Goal: Task Accomplishment & Management: Use online tool/utility

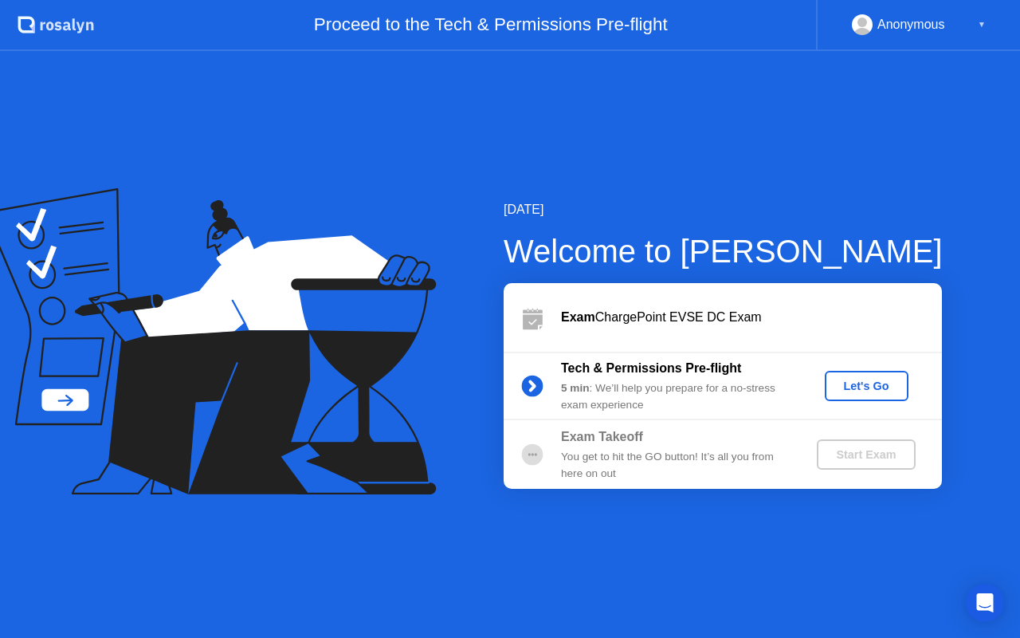
click at [856, 384] on div "Let's Go" at bounding box center [866, 385] width 71 height 13
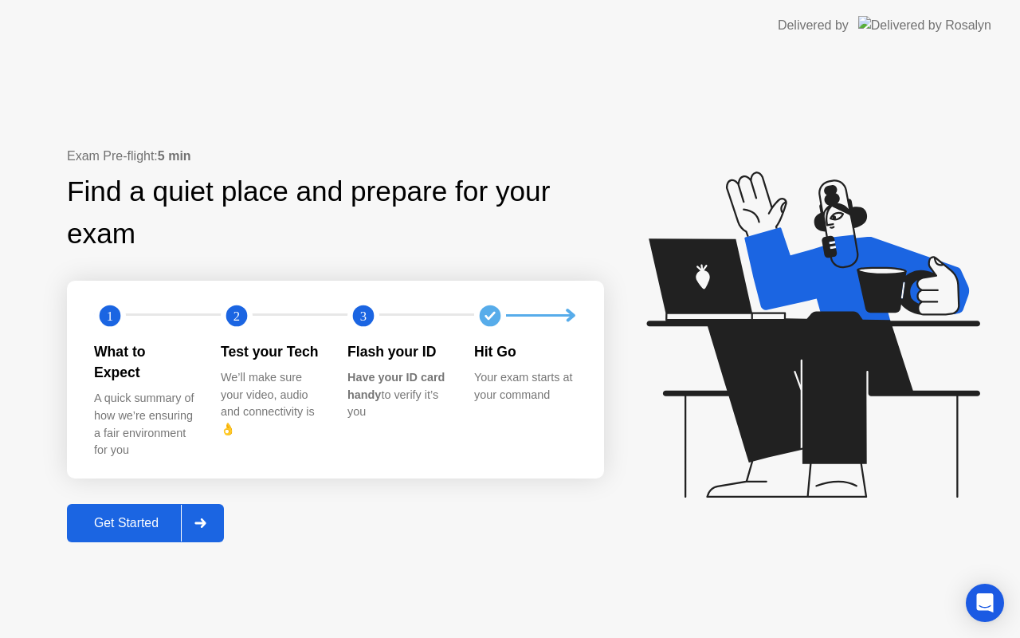
click at [192, 507] on div at bounding box center [200, 523] width 38 height 37
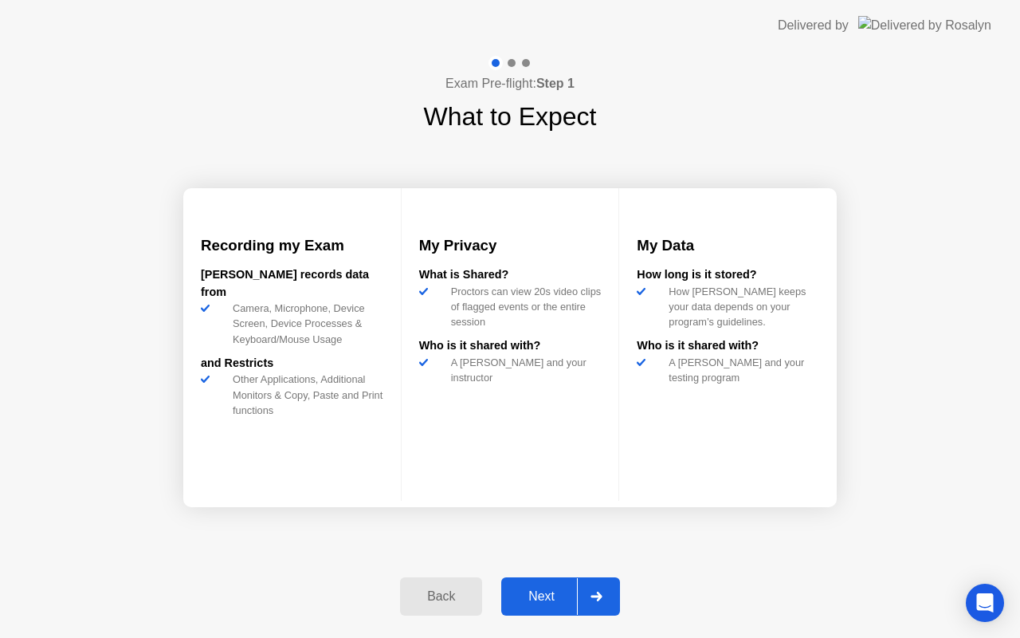
click at [577, 596] on div "Next" at bounding box center [541, 596] width 71 height 14
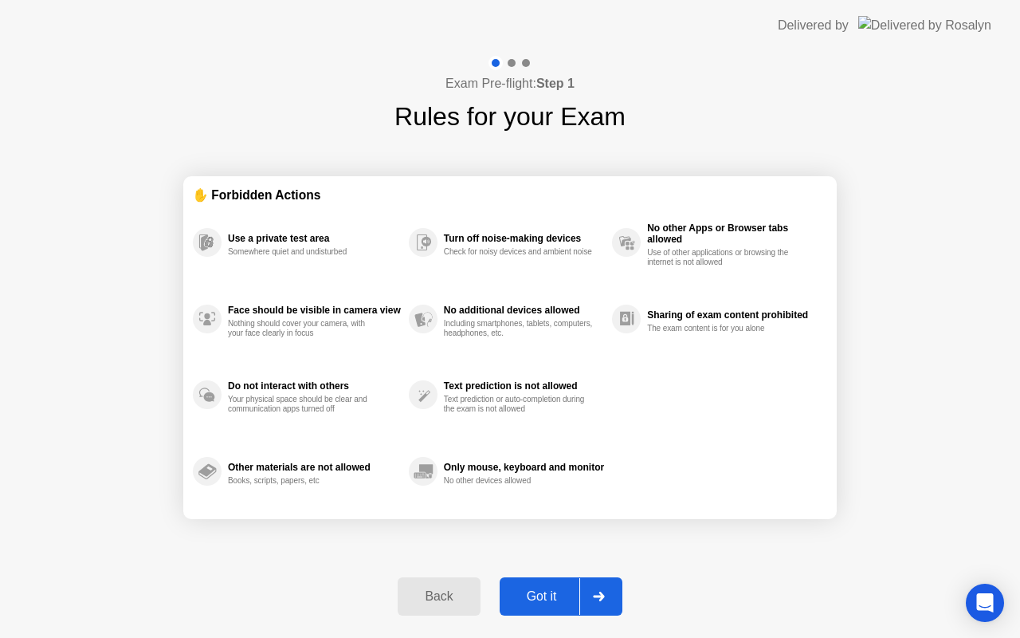
click at [577, 596] on div "Got it" at bounding box center [542, 596] width 75 height 14
select select "**********"
select select "*******"
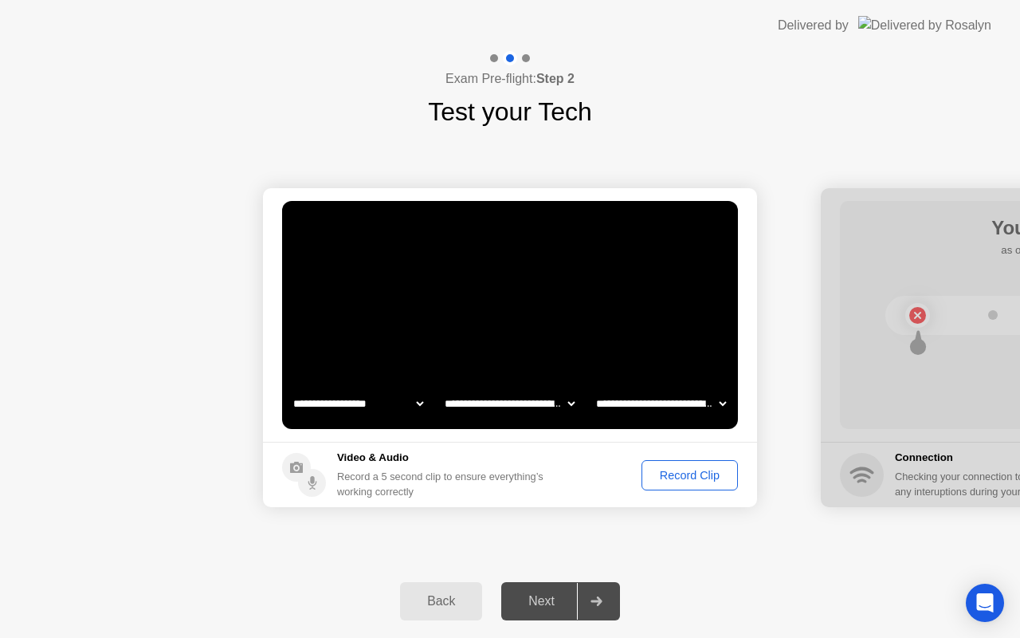
click at [555, 595] on div "Next" at bounding box center [541, 601] width 71 height 14
click at [587, 589] on div at bounding box center [596, 601] width 38 height 37
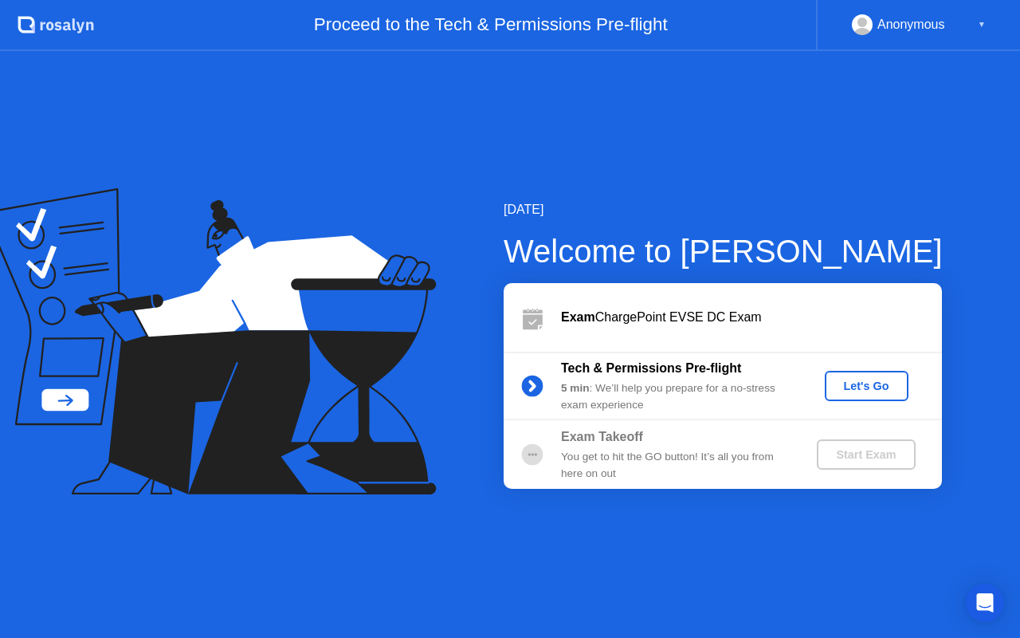
click at [850, 371] on button "Let's Go" at bounding box center [867, 386] width 84 height 30
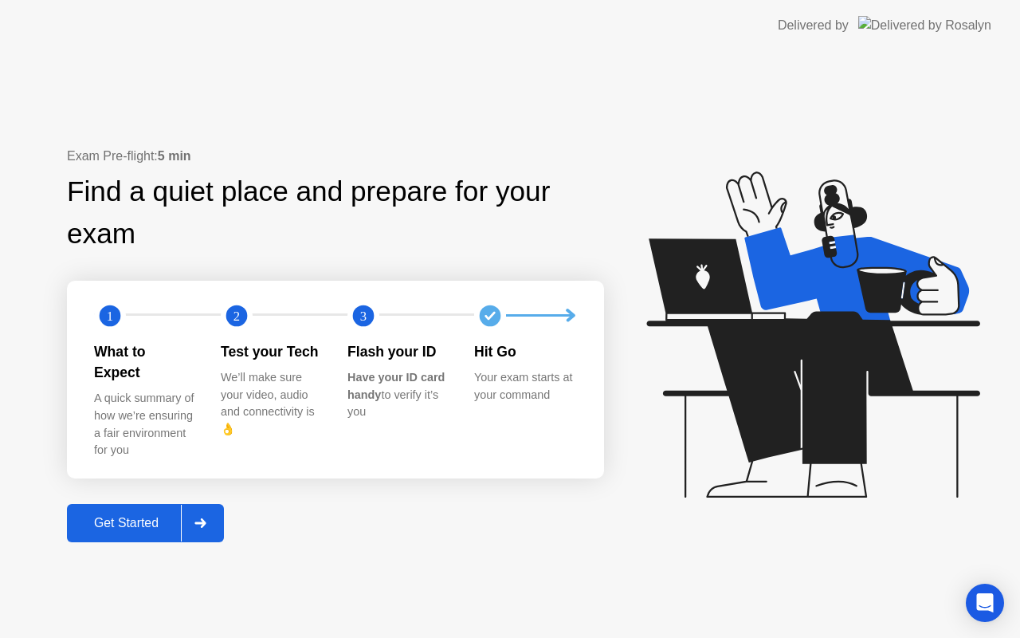
click at [145, 516] on div "Get Started" at bounding box center [126, 523] width 109 height 14
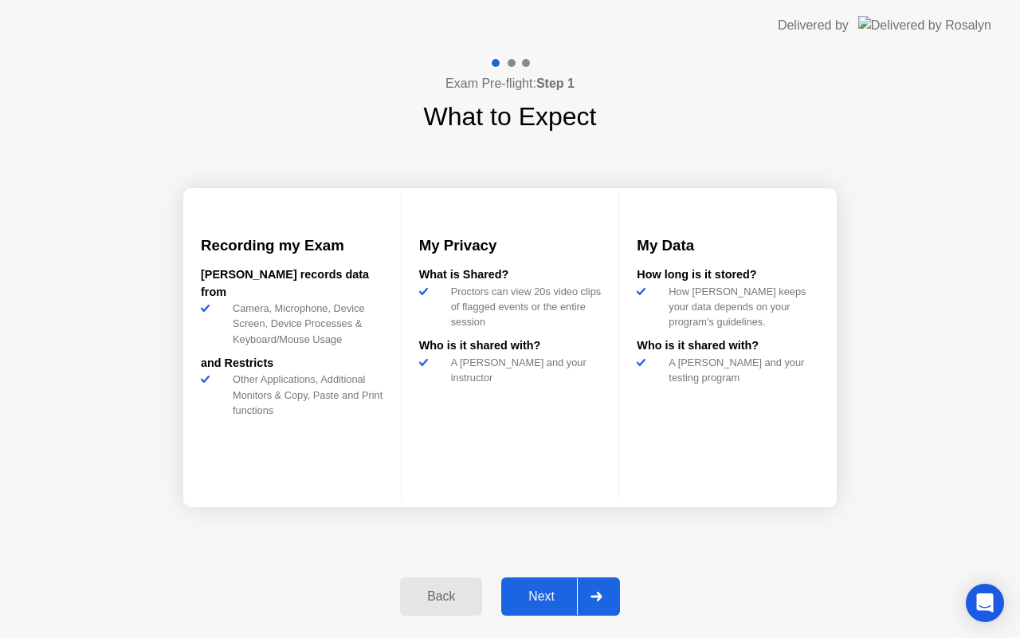
click at [542, 572] on div "Back Next" at bounding box center [510, 596] width 239 height 73
click at [544, 589] on div "Next" at bounding box center [541, 596] width 71 height 14
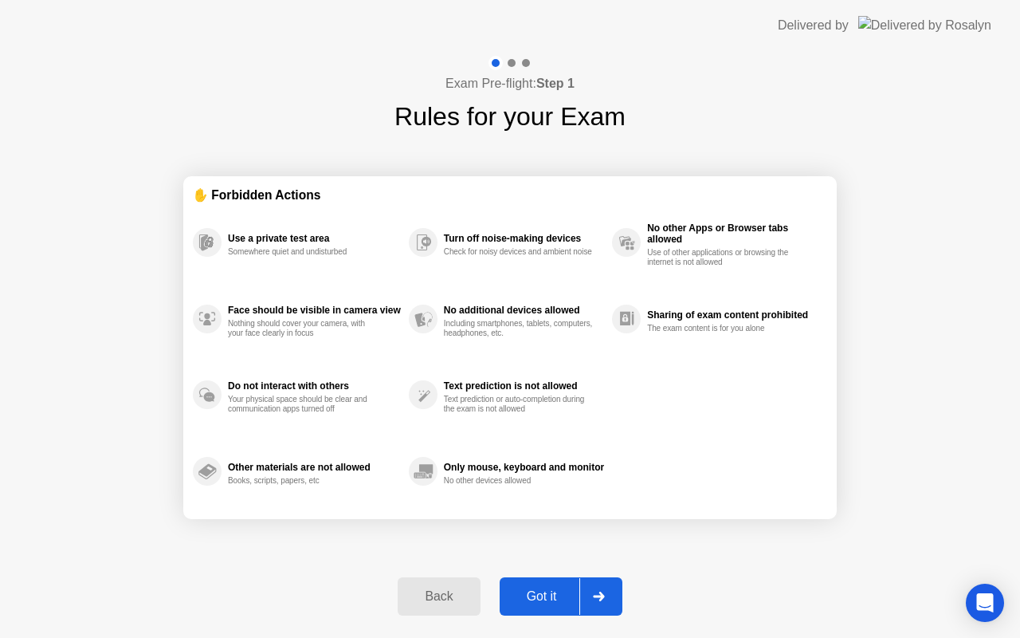
click at [544, 589] on div "Got it" at bounding box center [542, 596] width 75 height 14
select select "**********"
select select "*******"
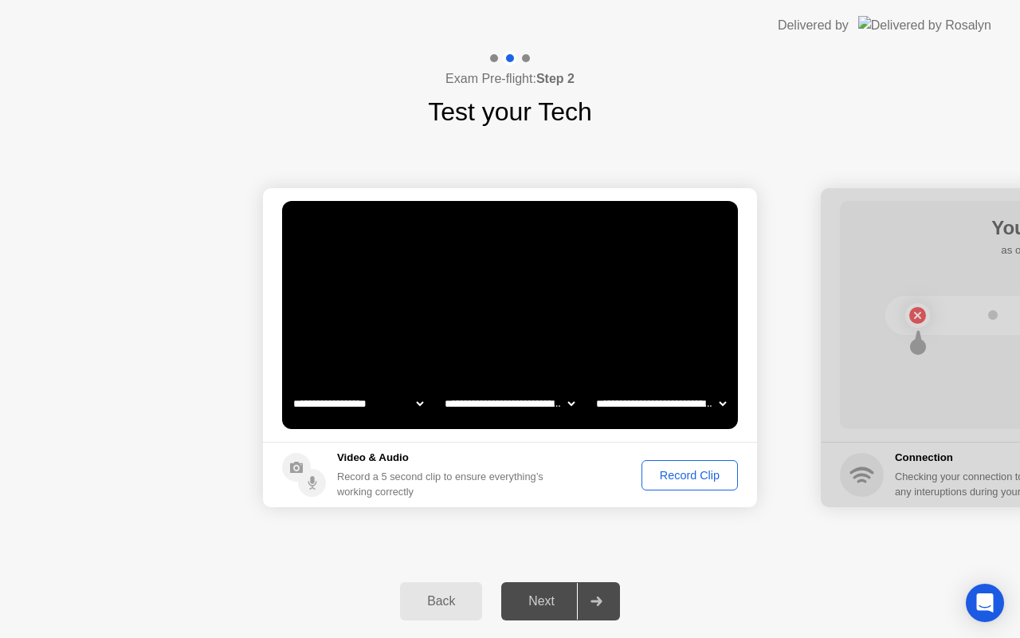
click at [674, 477] on div "Record Clip" at bounding box center [689, 475] width 85 height 13
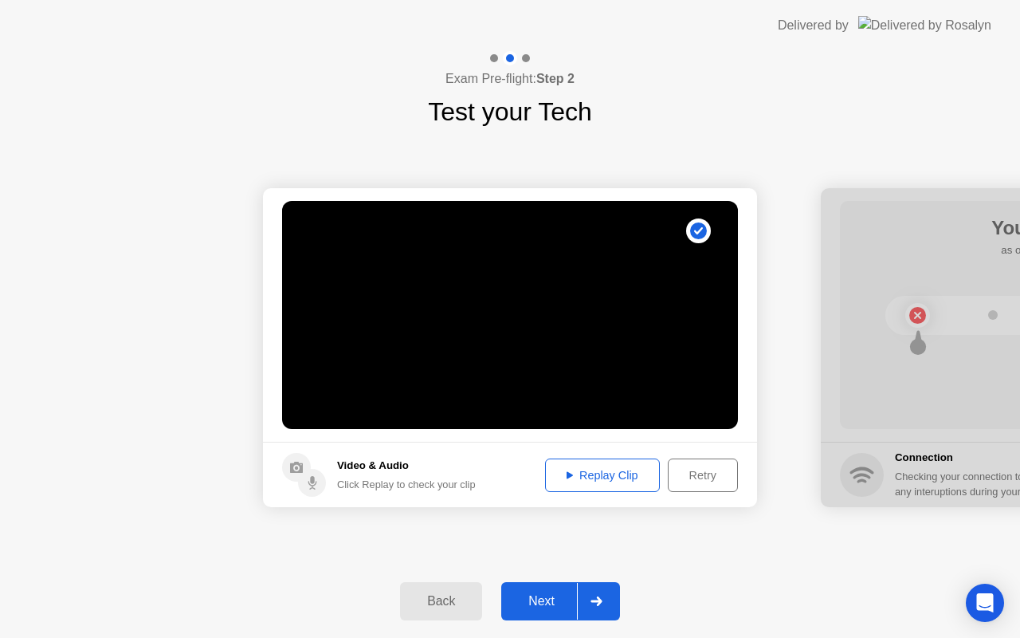
click at [532, 595] on div "Next" at bounding box center [541, 601] width 71 height 14
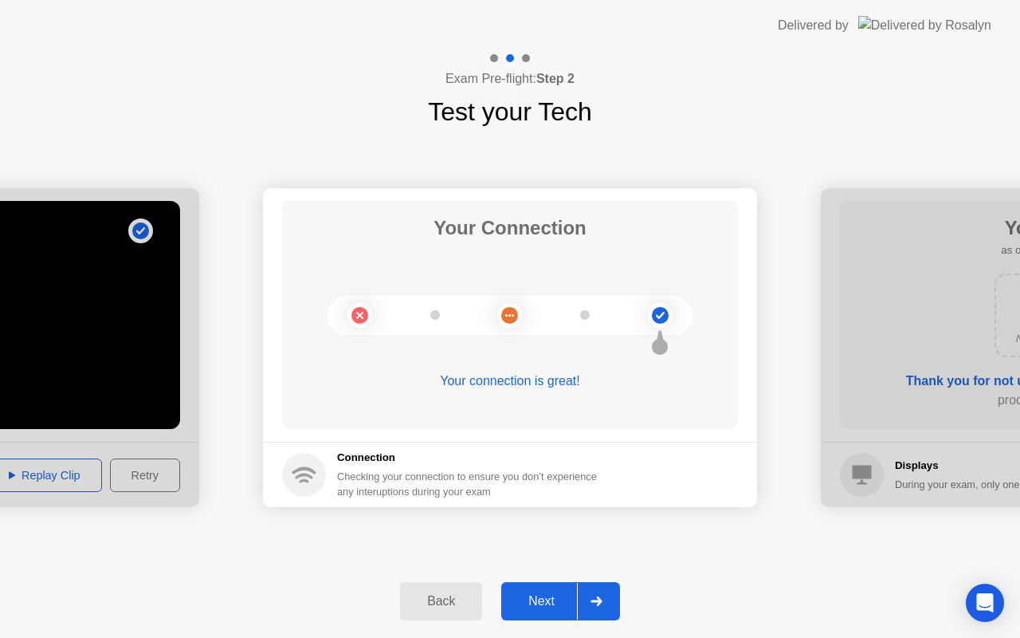
click at [532, 595] on div "Next" at bounding box center [541, 601] width 71 height 14
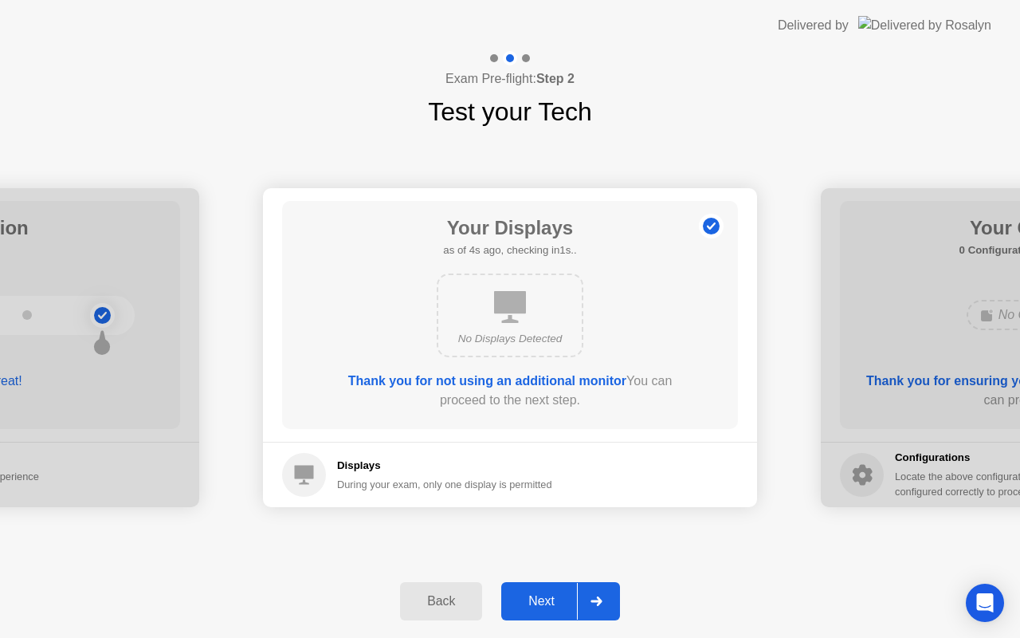
click at [532, 595] on div "Next" at bounding box center [541, 601] width 71 height 14
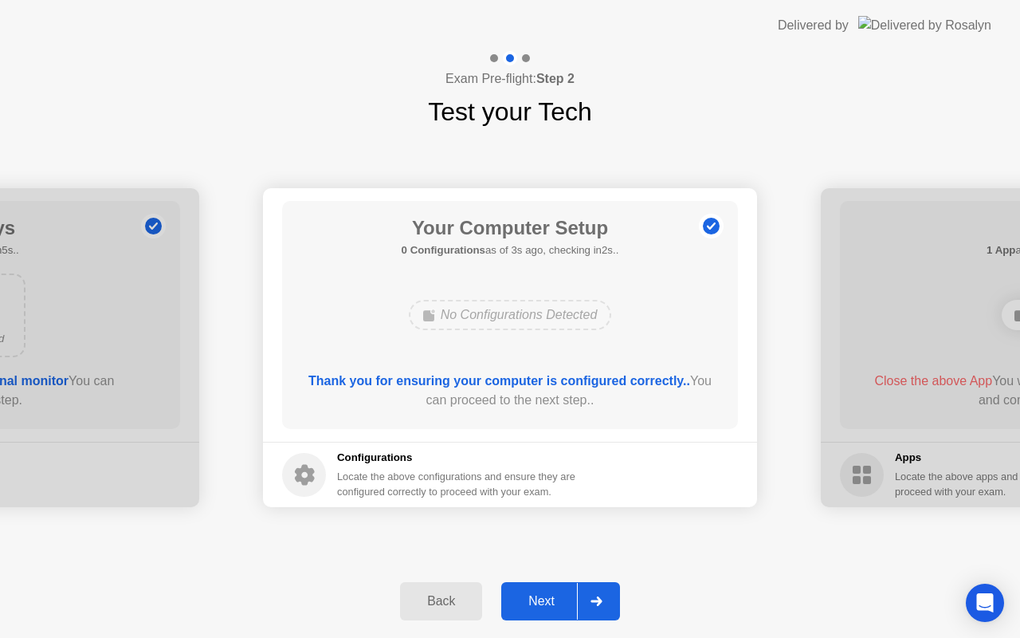
click at [532, 595] on div "Next" at bounding box center [541, 601] width 71 height 14
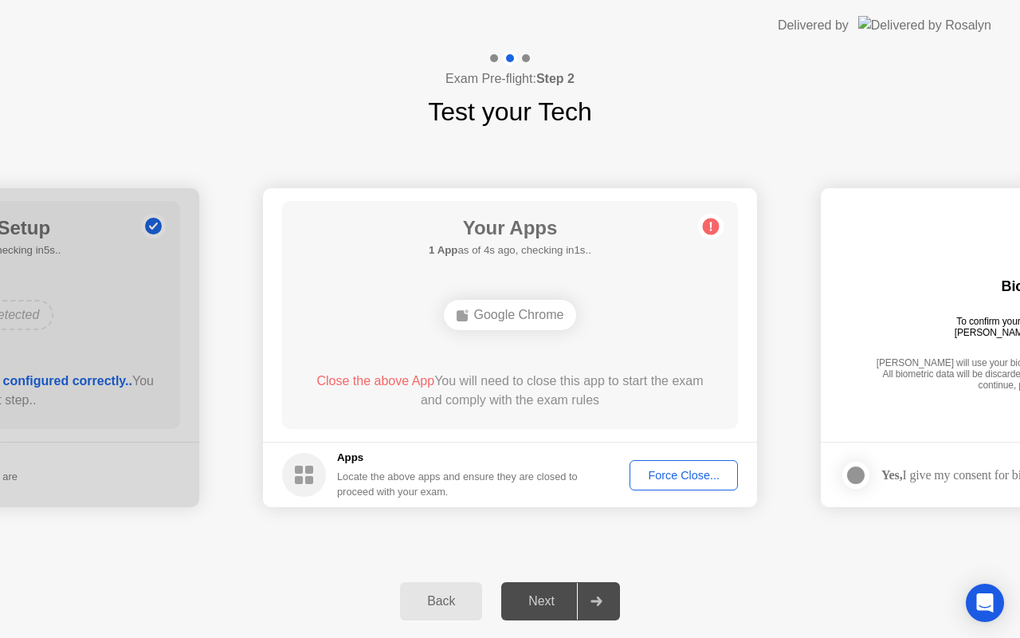
click at [546, 599] on div "Next" at bounding box center [541, 601] width 71 height 14
click at [666, 469] on div "Force Close..." at bounding box center [683, 475] width 97 height 13
click at [671, 469] on div "Force Close..." at bounding box center [683, 475] width 97 height 13
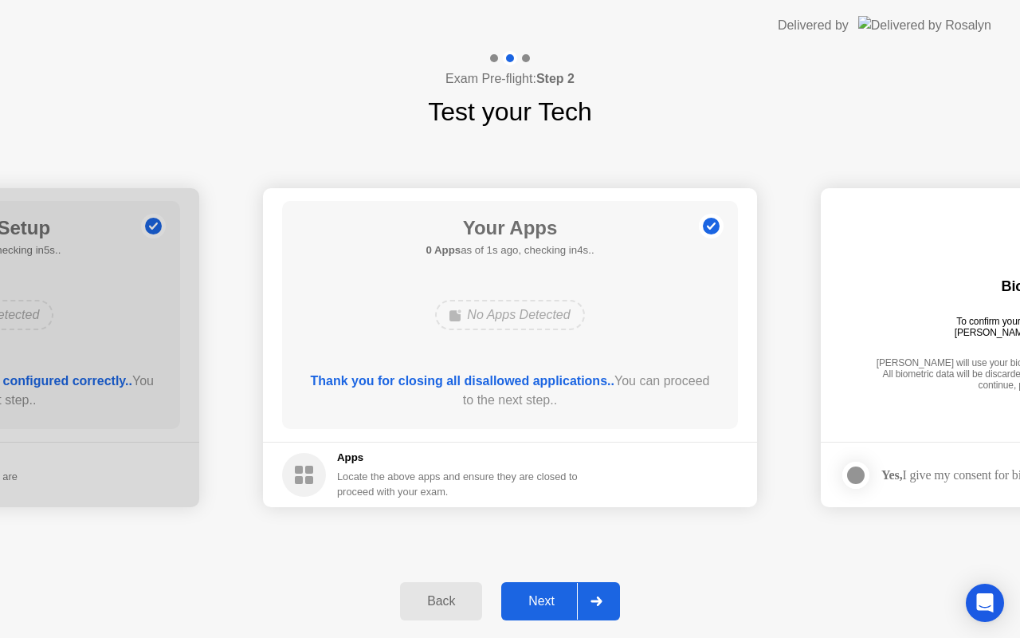
click at [554, 599] on div "Next" at bounding box center [541, 601] width 71 height 14
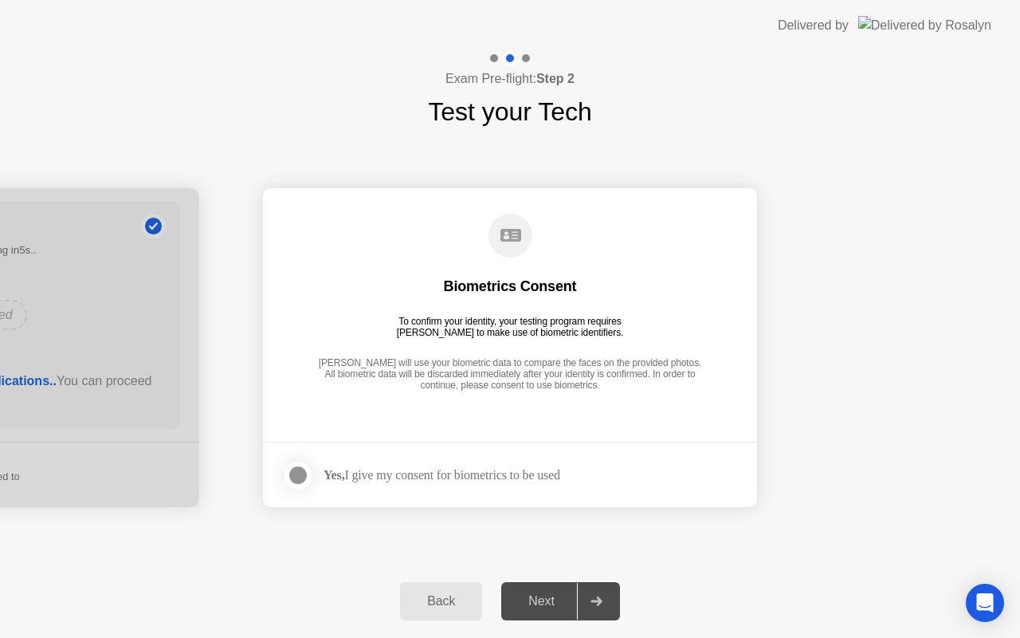
click at [304, 466] on div at bounding box center [298, 475] width 19 height 19
click at [536, 575] on div "Back Next" at bounding box center [510, 600] width 1020 height 73
click at [536, 587] on button "Next" at bounding box center [560, 601] width 119 height 38
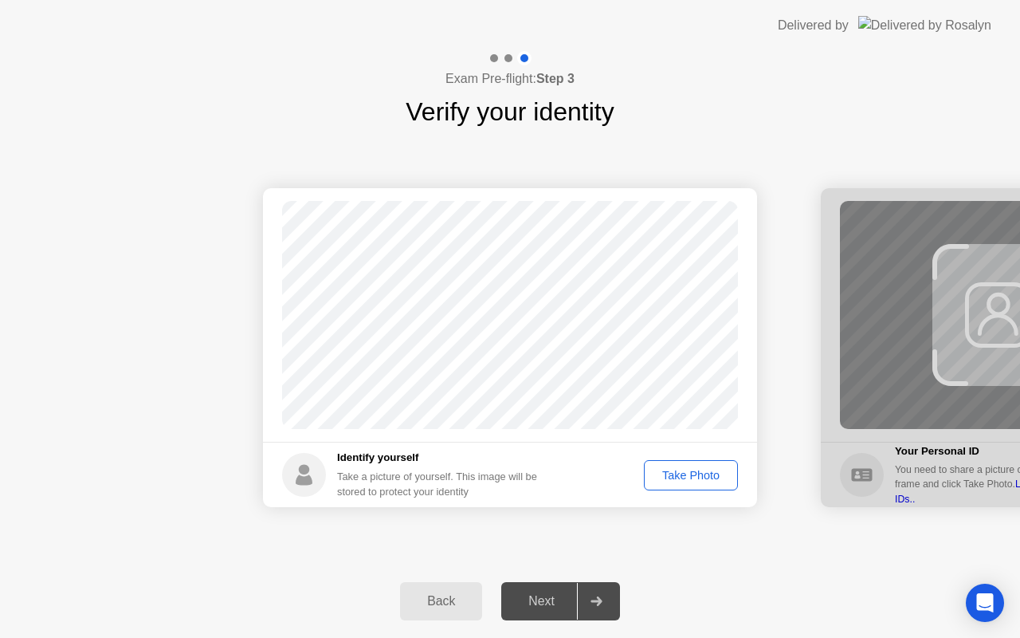
click at [698, 469] on div "Take Photo" at bounding box center [691, 475] width 83 height 13
click at [548, 595] on div "Next" at bounding box center [541, 601] width 71 height 14
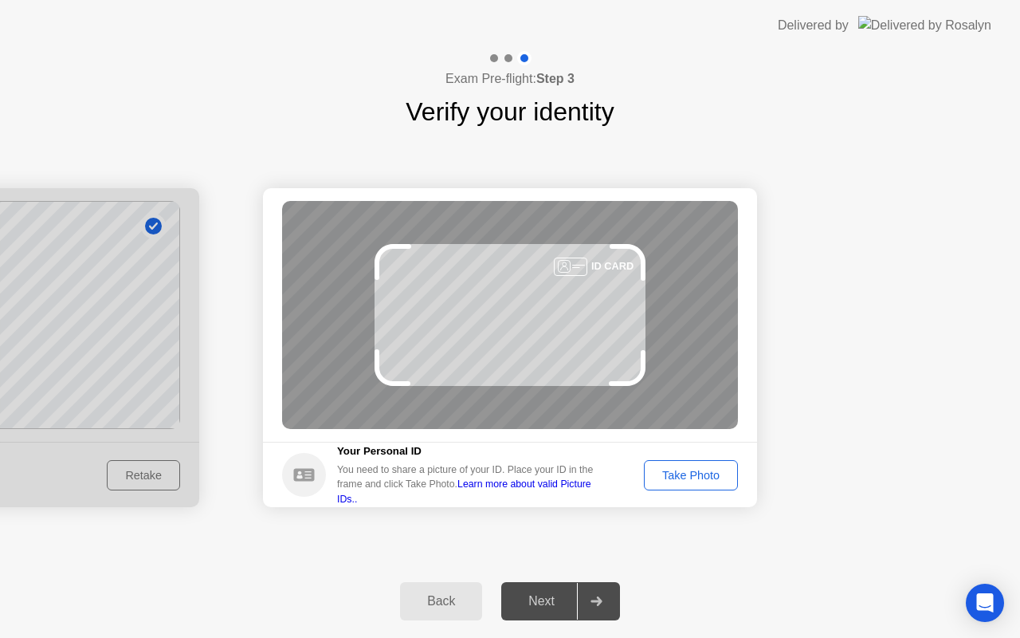
click at [654, 474] on div "Take Photo" at bounding box center [691, 475] width 83 height 13
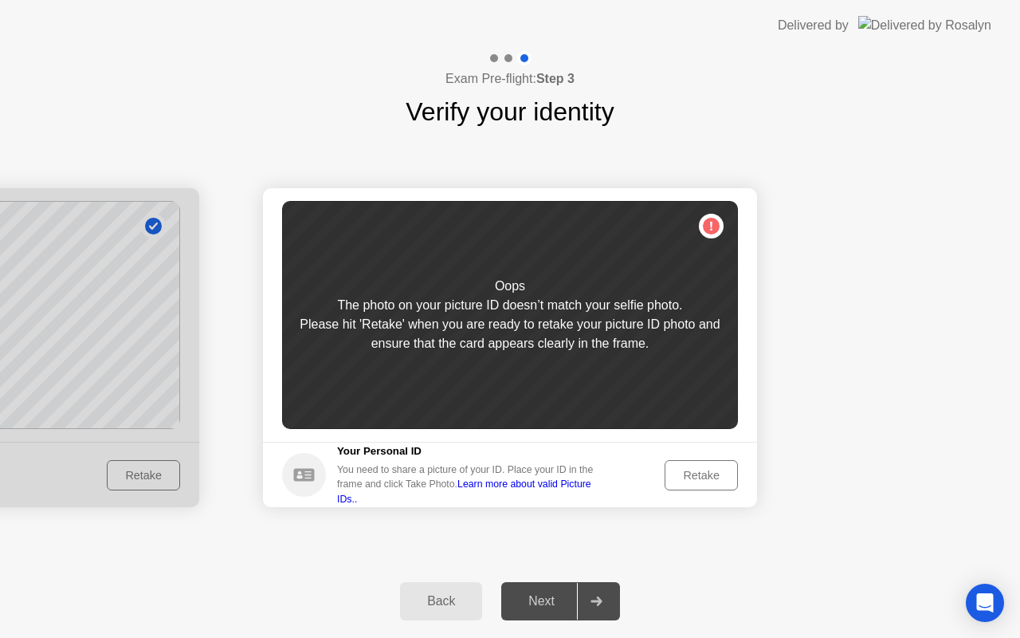
click at [685, 469] on div "Retake" at bounding box center [701, 475] width 62 height 13
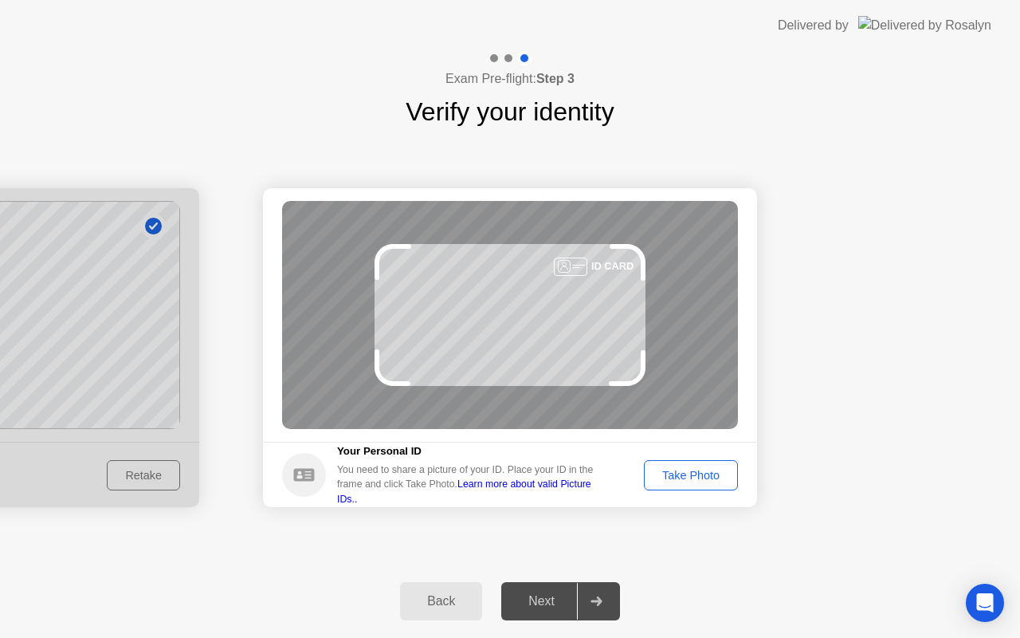
click at [686, 478] on div "Take Photo" at bounding box center [691, 475] width 83 height 13
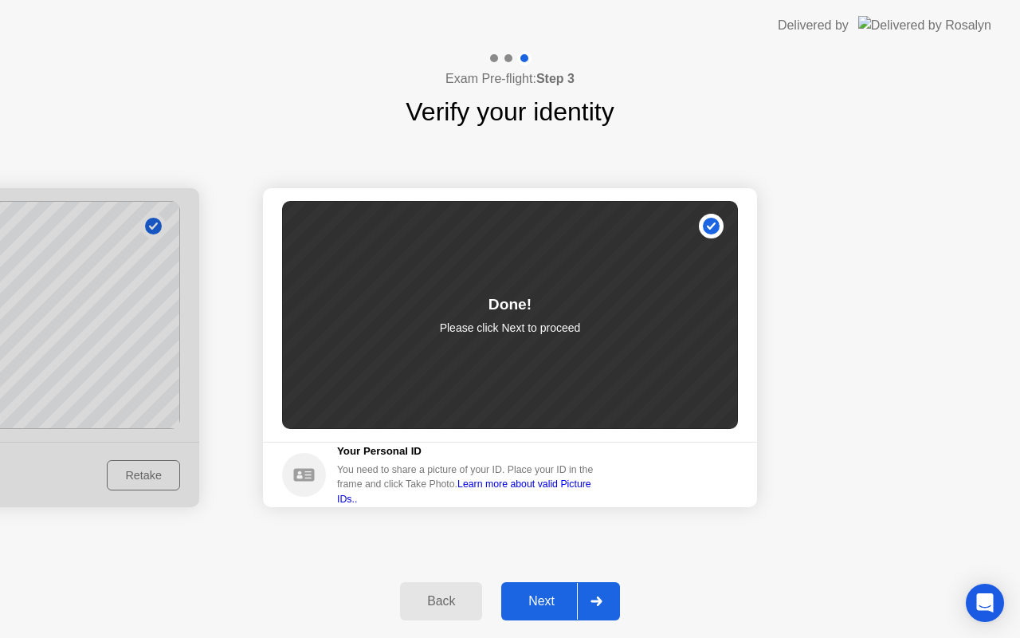
click at [564, 594] on div "Next" at bounding box center [541, 601] width 71 height 14
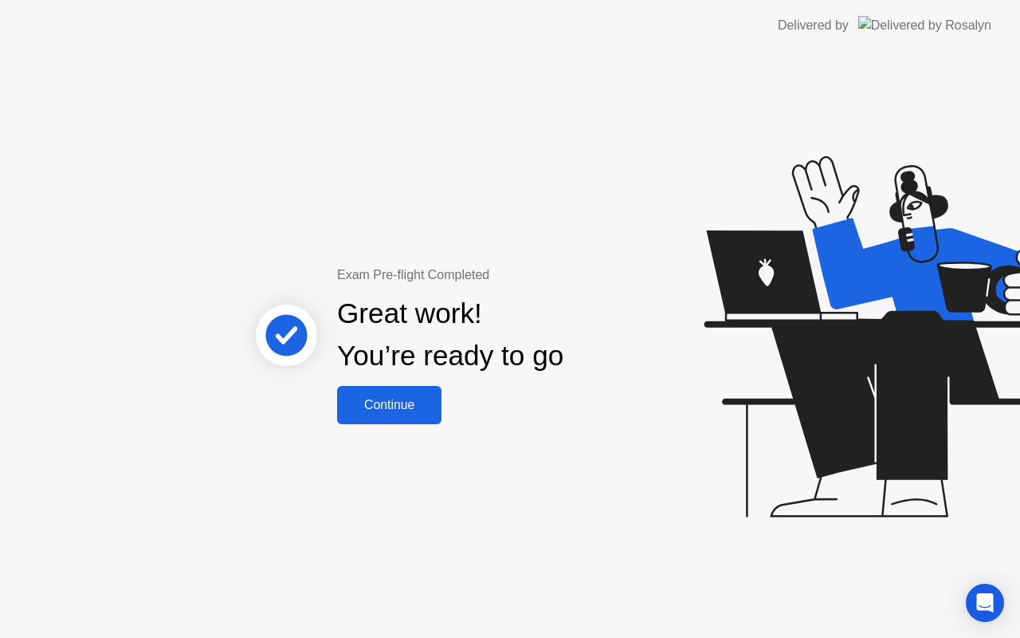
click at [436, 408] on div "Continue" at bounding box center [389, 405] width 95 height 14
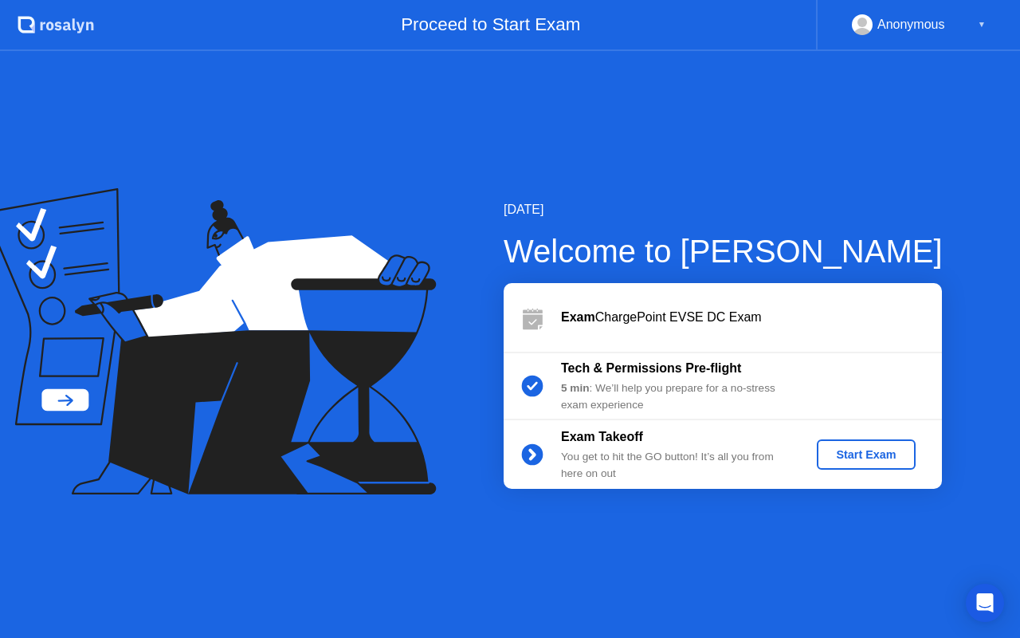
click at [865, 450] on div "Start Exam" at bounding box center [865, 454] width 85 height 13
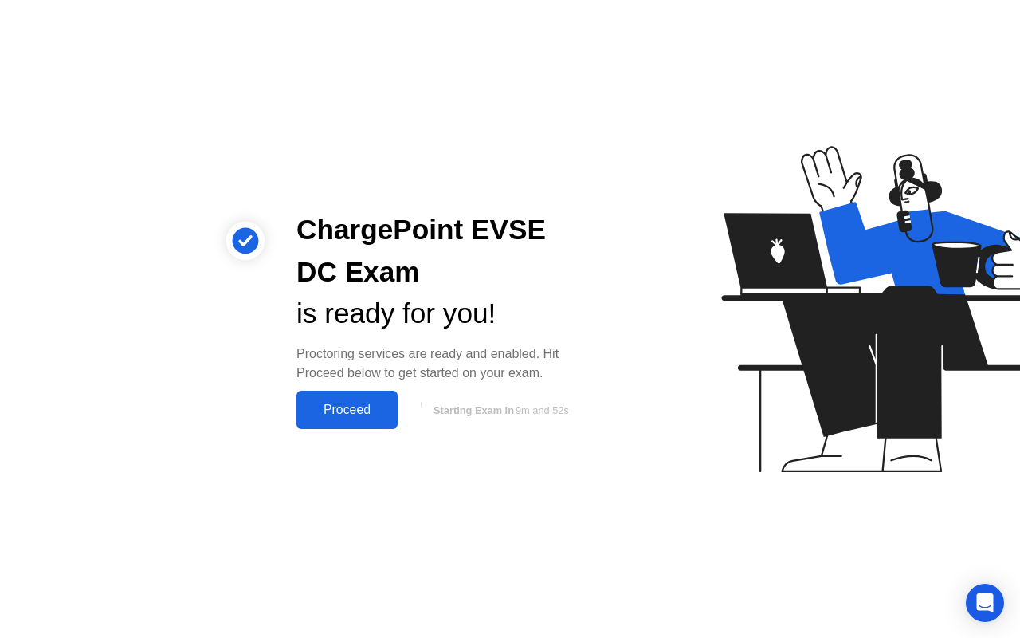
click at [332, 404] on div "Proceed" at bounding box center [347, 410] width 92 height 14
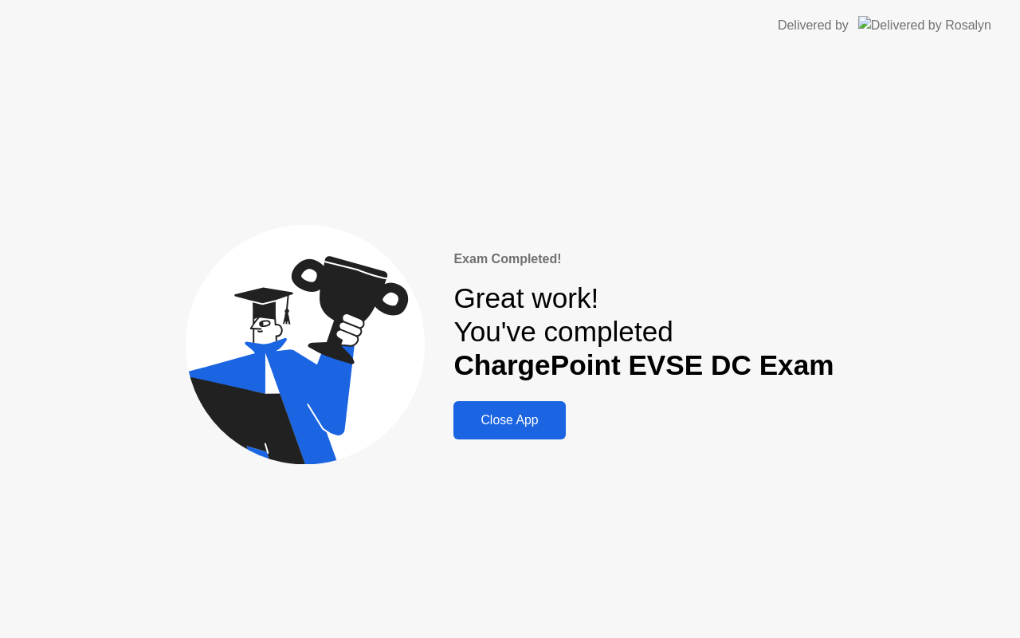
drag, startPoint x: 692, startPoint y: 120, endPoint x: 684, endPoint y: 151, distance: 32.1
click at [684, 139] on div "Exam Completed! Great work! You've completed ChargePoint EVSE DC Exam Close App" at bounding box center [510, 344] width 1020 height 587
click at [504, 413] on div "Close App" at bounding box center [509, 420] width 102 height 14
